Goal: Transaction & Acquisition: Subscribe to service/newsletter

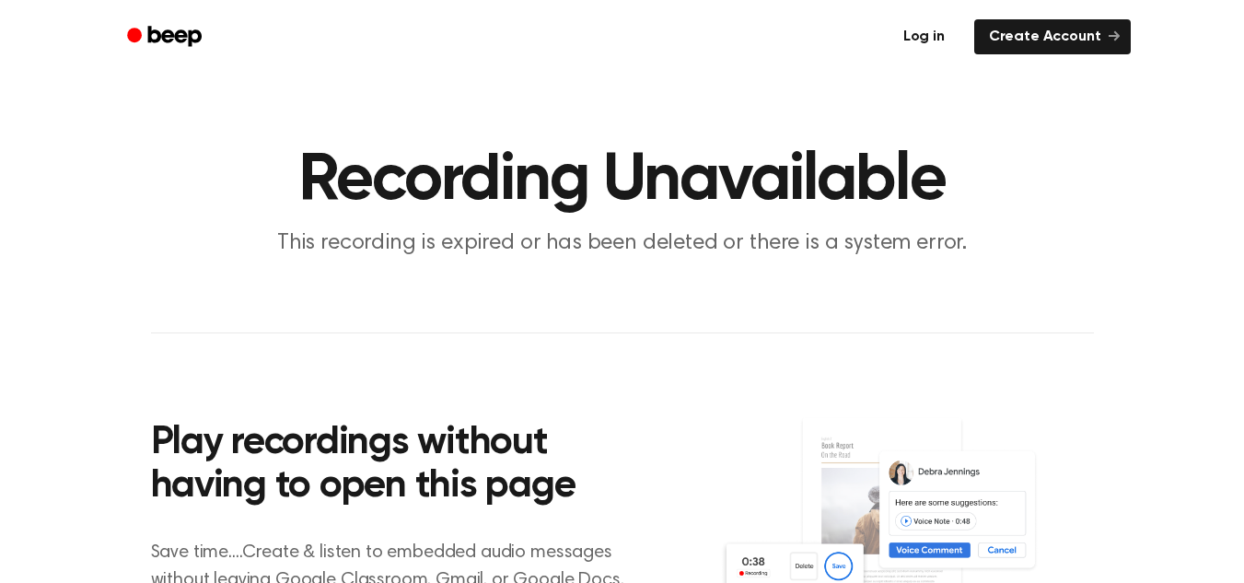
click at [934, 33] on link "Log in" at bounding box center [924, 37] width 78 height 42
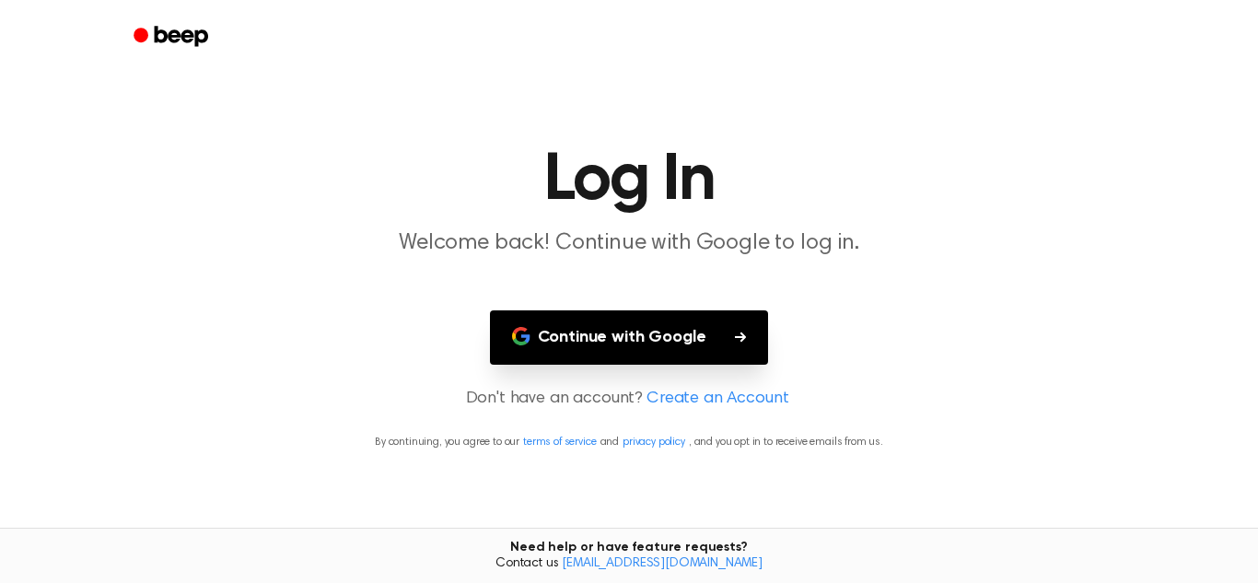
click at [714, 319] on button "Continue with Google" at bounding box center [629, 337] width 279 height 54
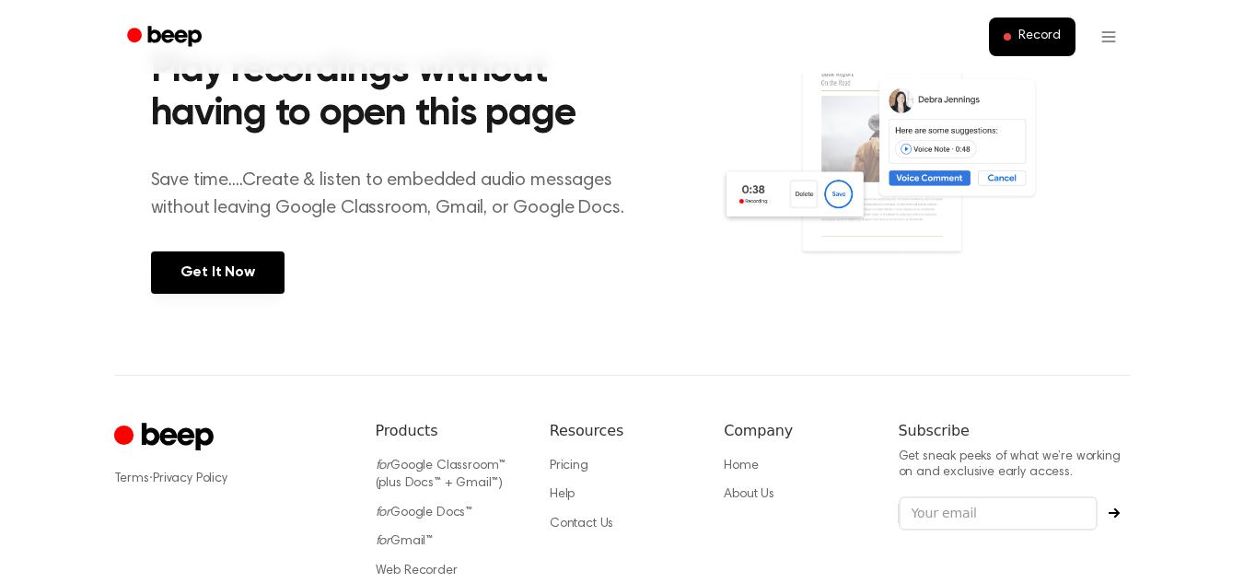
scroll to position [508, 0]
